Goal: Task Accomplishment & Management: Complete application form

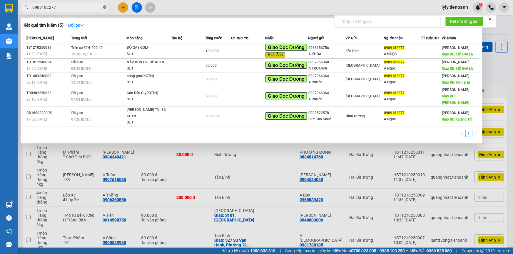
click at [104, 7] on span "0989182277" at bounding box center [65, 7] width 88 height 9
click at [104, 7] on icon "close-circle" at bounding box center [105, 7] width 4 height 4
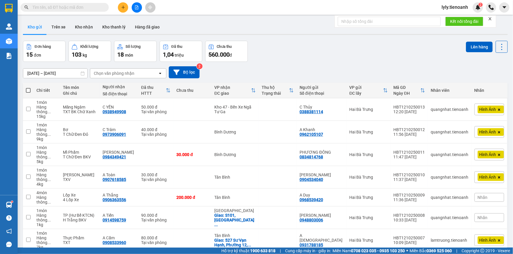
click at [122, 6] on icon "plus" at bounding box center [123, 7] width 4 height 4
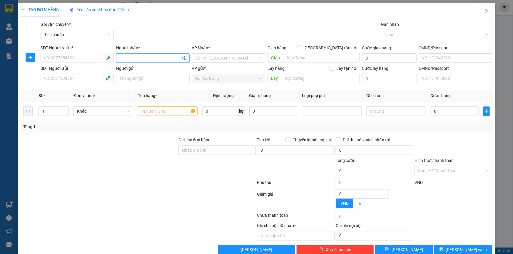
click at [134, 57] on input "Người nhận *" at bounding box center [150, 58] width 60 height 6
click at [207, 56] on input "search" at bounding box center [226, 58] width 62 height 9
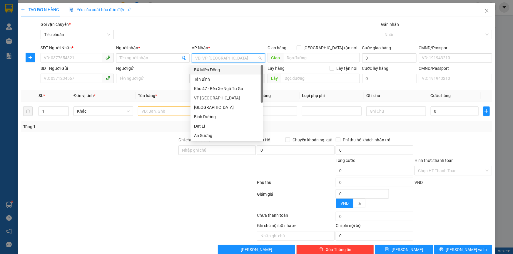
click at [207, 86] on div "Kho 47 - Bến Xe Ngã Tư Ga" at bounding box center [227, 89] width 66 height 6
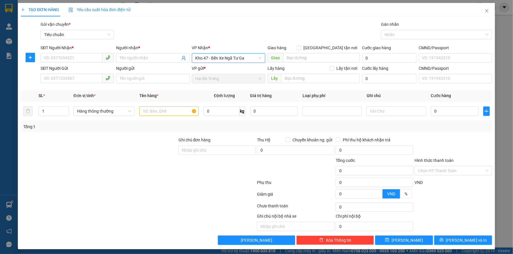
click at [219, 60] on span "Kho 47 - Bến Xe Ngã Tư Ga" at bounding box center [228, 58] width 66 height 9
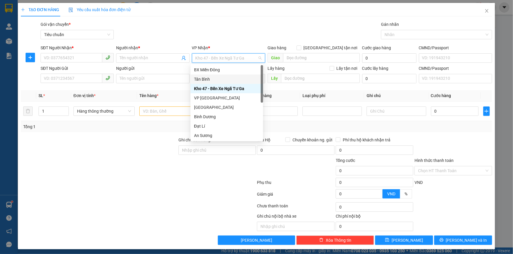
click at [206, 76] on div "Tân Bình" at bounding box center [227, 79] width 66 height 6
click at [154, 114] on input "text" at bounding box center [168, 111] width 59 height 9
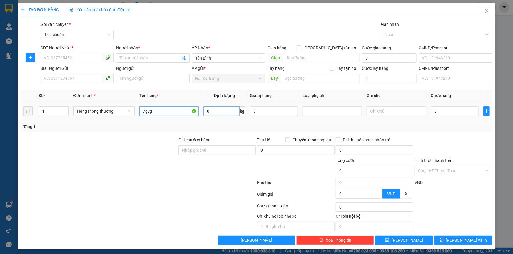
type input "7gvg"
click at [226, 111] on input "0" at bounding box center [221, 111] width 36 height 9
type input "5"
click at [145, 165] on div at bounding box center [98, 167] width 157 height 21
type input "30.000"
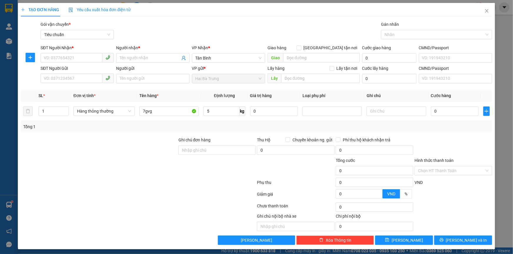
type input "30.000"
click at [58, 110] on input "1" at bounding box center [54, 111] width 30 height 9
type input "5"
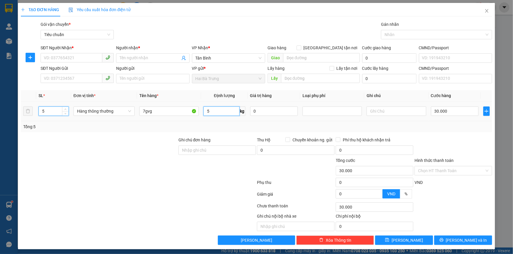
click at [216, 109] on input "5" at bounding box center [221, 111] width 36 height 9
type input "7"
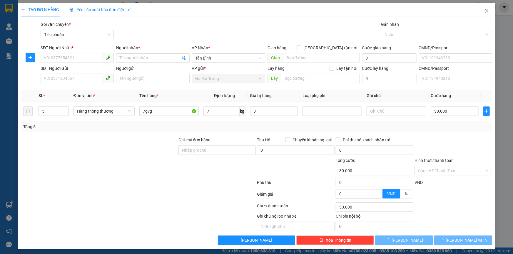
click at [132, 190] on div at bounding box center [138, 196] width 236 height 12
type input "40.000"
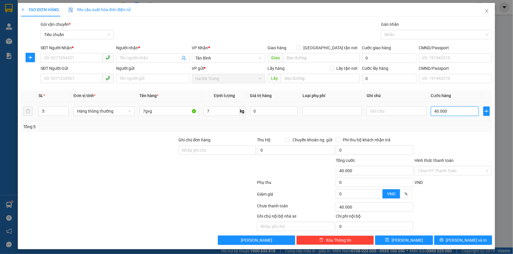
click at [458, 109] on input "40.000" at bounding box center [455, 111] width 48 height 9
type input "4"
type input "40"
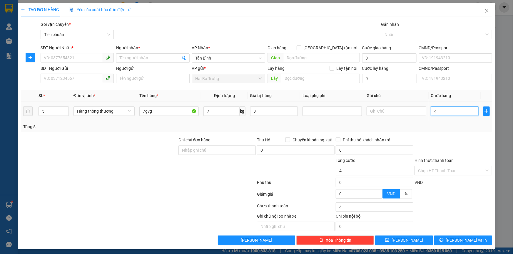
type input "40"
type input "40*"
type input "0"
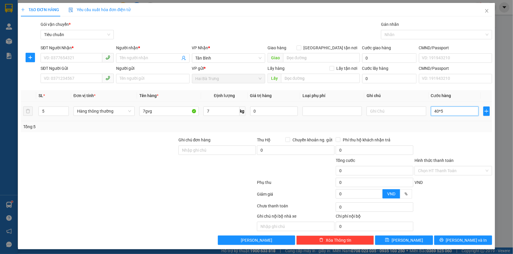
type input "200.000"
